Goal: Find specific page/section: Find specific page/section

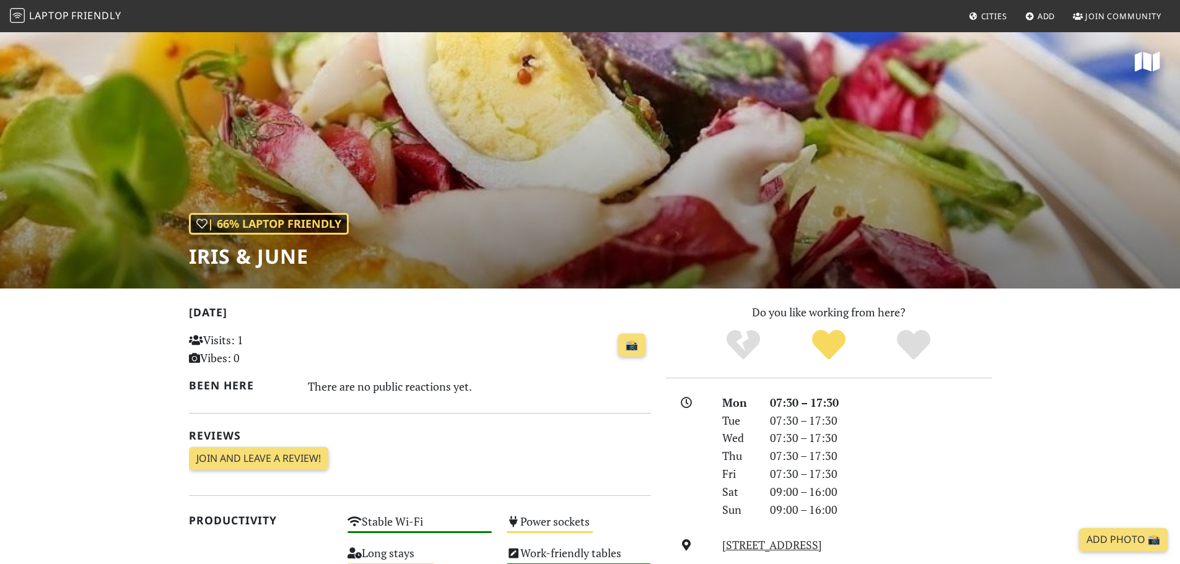
click at [19, 12] on img at bounding box center [17, 15] width 15 height 15
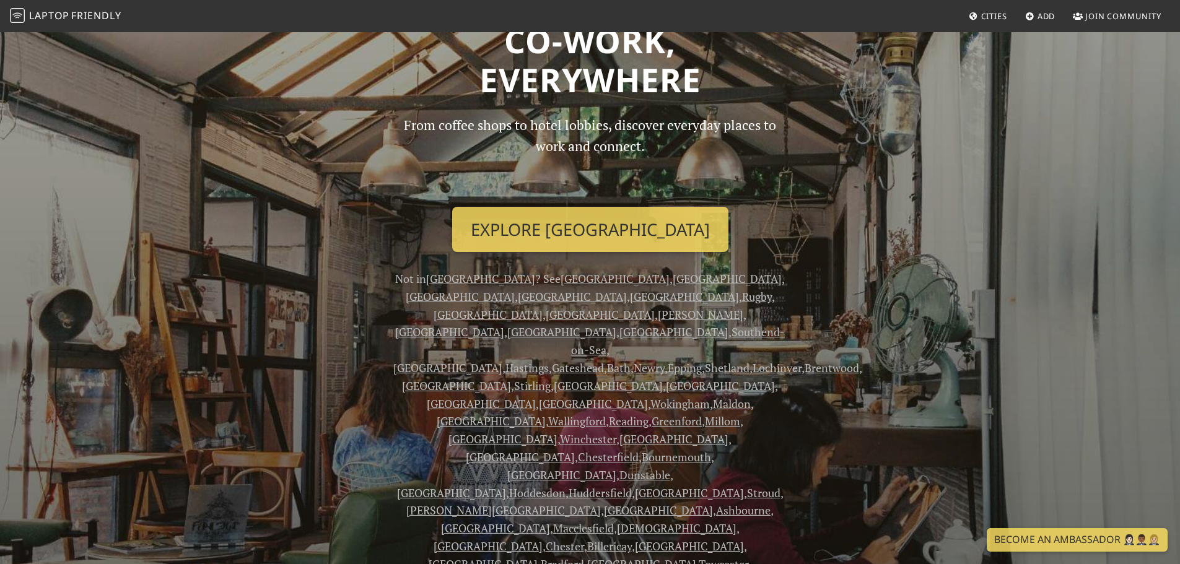
scroll to position [82, 0]
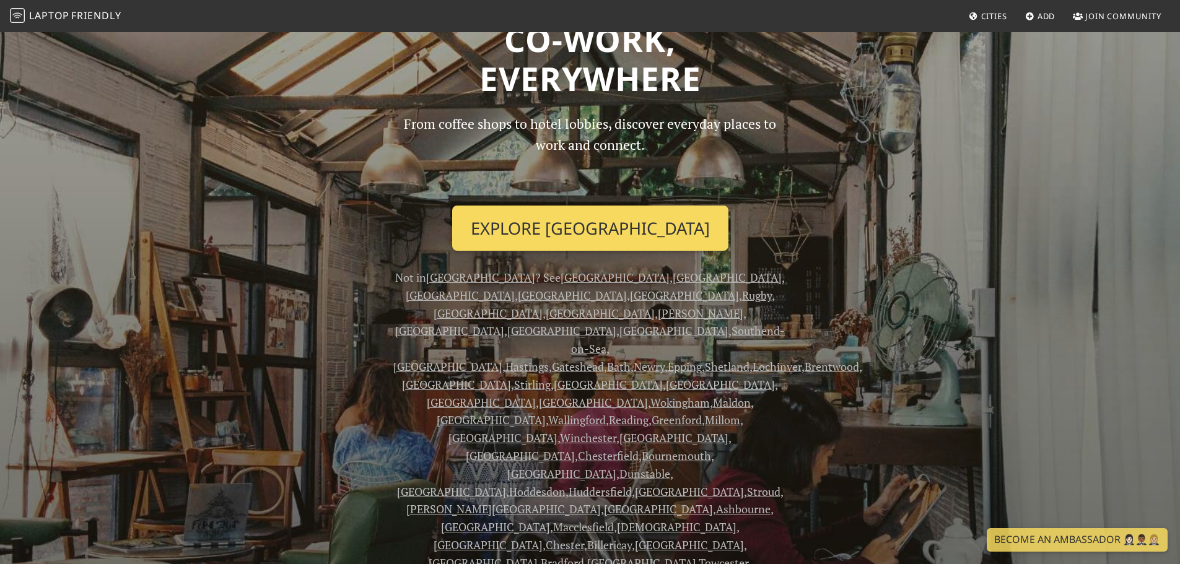
click at [560, 224] on link "Explore London" at bounding box center [590, 229] width 276 height 46
click at [624, 232] on link "Explore London" at bounding box center [590, 229] width 276 height 46
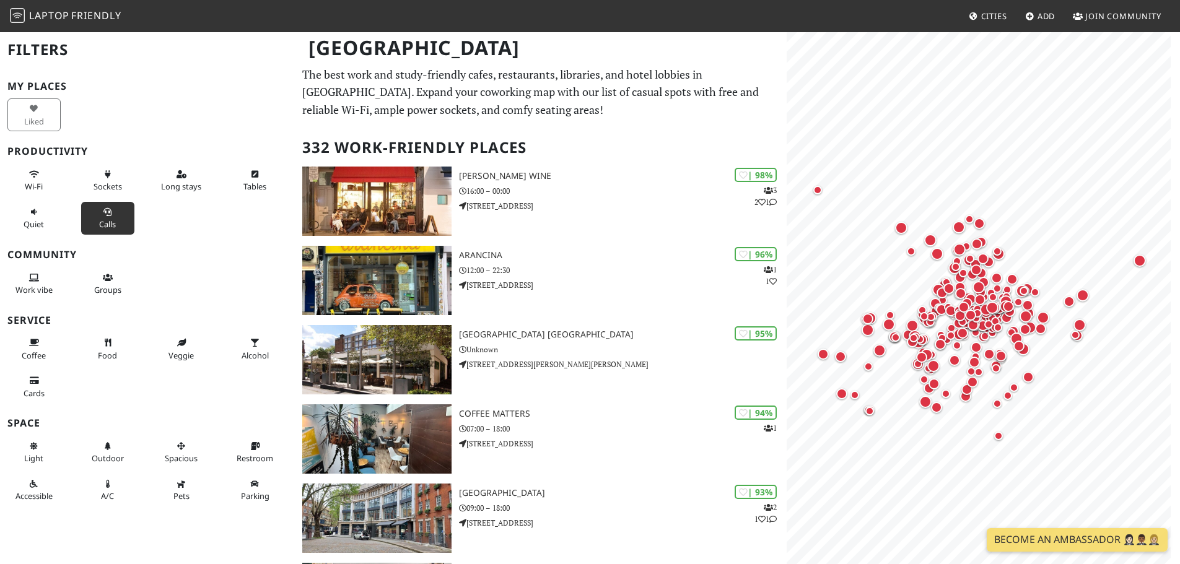
click at [104, 216] on button "Calls" at bounding box center [107, 218] width 53 height 33
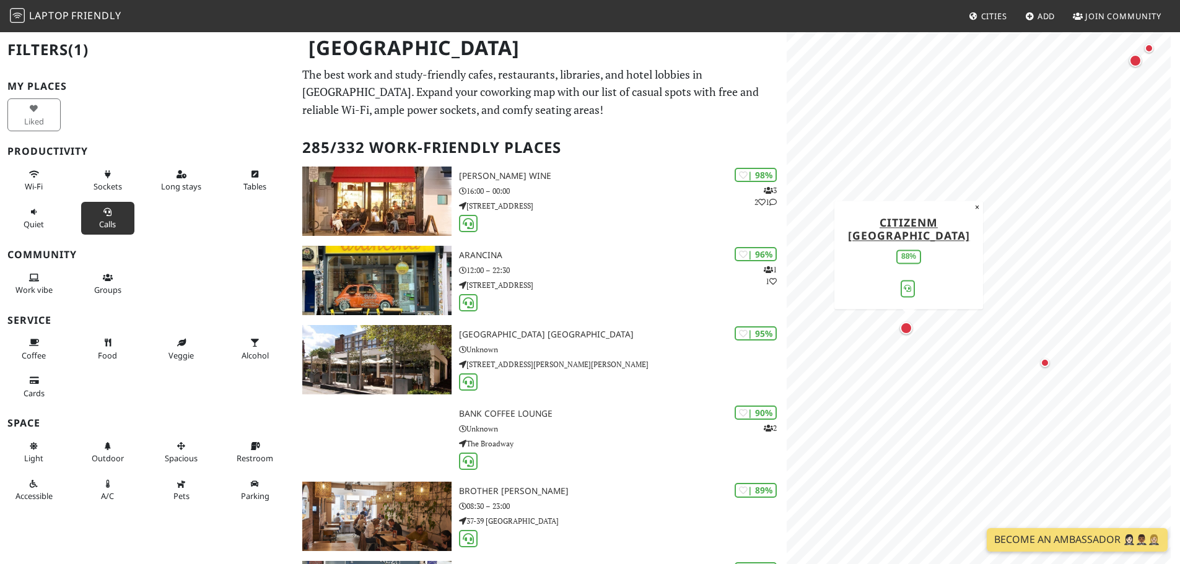
click at [907, 326] on div "Map marker" at bounding box center [906, 328] width 12 height 12
click at [1046, 364] on div "Map marker" at bounding box center [1044, 363] width 9 height 9
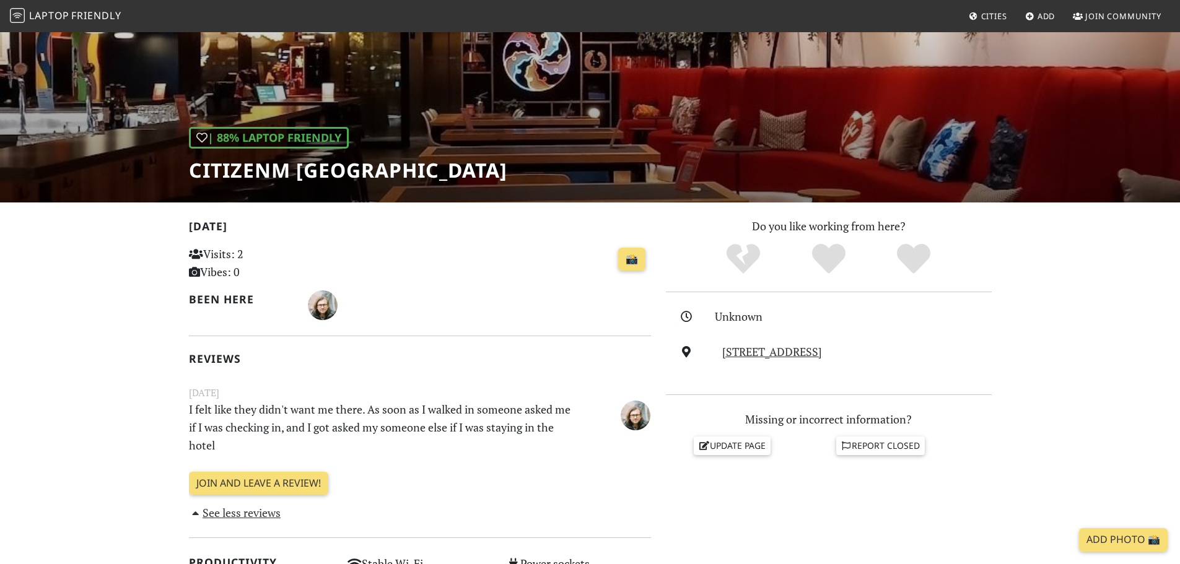
scroll to position [87, 0]
